Goal: Task Accomplishment & Management: Use online tool/utility

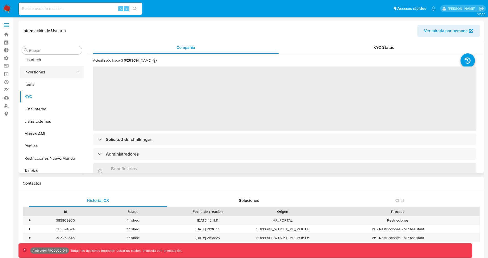
scroll to position [279, 0]
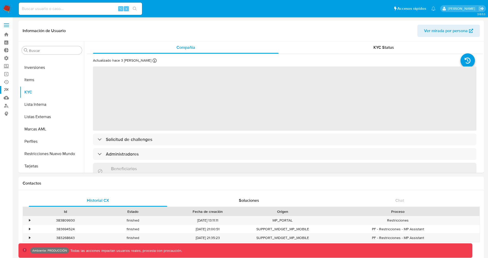
select select "10"
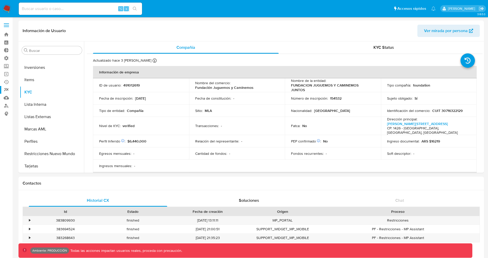
click at [3, 89] on link "Reportes" at bounding box center [30, 90] width 61 height 8
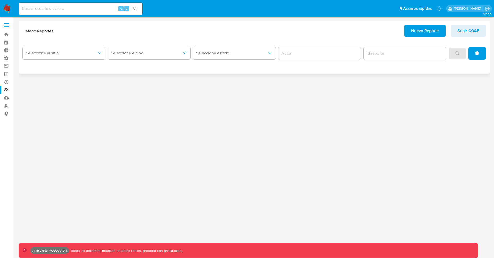
click at [429, 35] on span "Nuevo Reporte" at bounding box center [425, 30] width 28 height 11
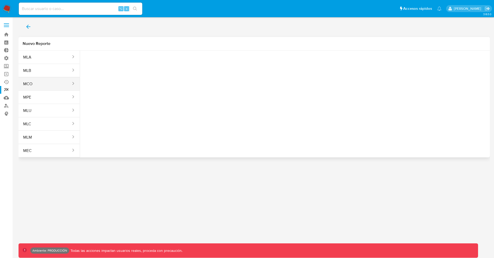
click at [60, 87] on button "MCO" at bounding box center [45, 84] width 53 height 12
click at [125, 66] on span "Seleccione una opcion" at bounding box center [109, 64] width 45 height 5
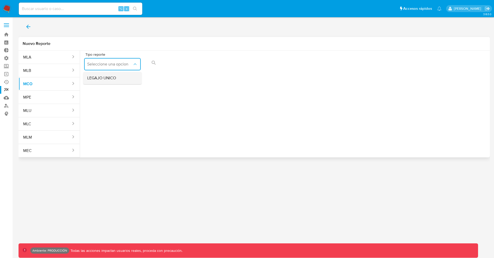
click at [118, 79] on div "LEGAJO UNICO" at bounding box center [110, 78] width 47 height 12
click at [266, 62] on icon "action-search" at bounding box center [268, 63] width 4 height 4
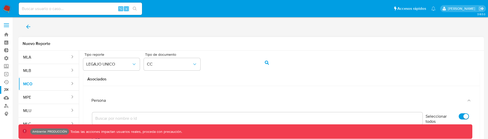
click at [267, 62] on icon "action-search" at bounding box center [267, 63] width 4 height 4
